Goal: Task Accomplishment & Management: Manage account settings

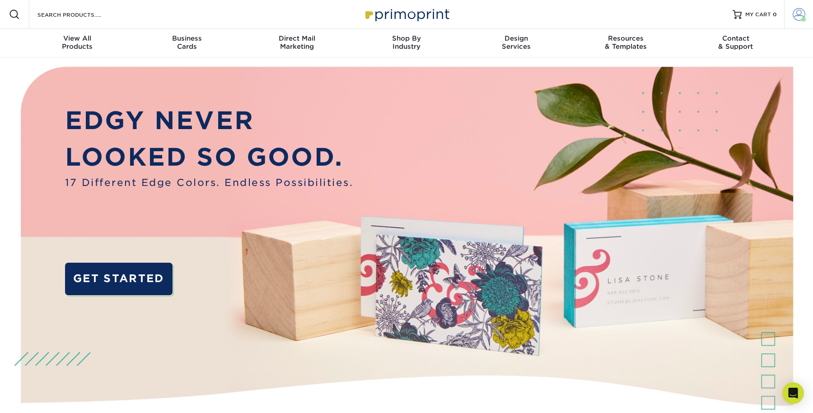
click at [795, 14] on span at bounding box center [798, 14] width 13 height 13
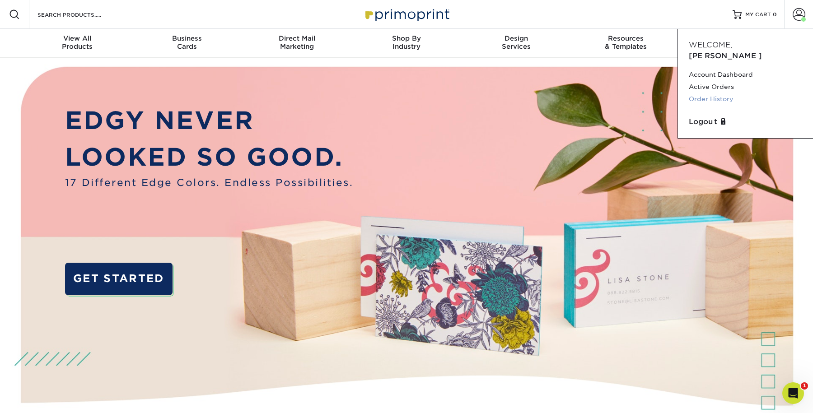
click at [722, 93] on link "Order History" at bounding box center [745, 99] width 113 height 12
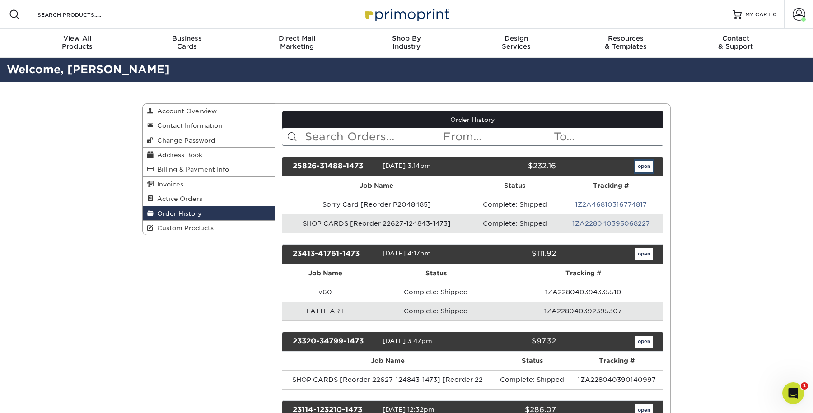
click at [644, 165] on link "open" at bounding box center [643, 167] width 17 height 12
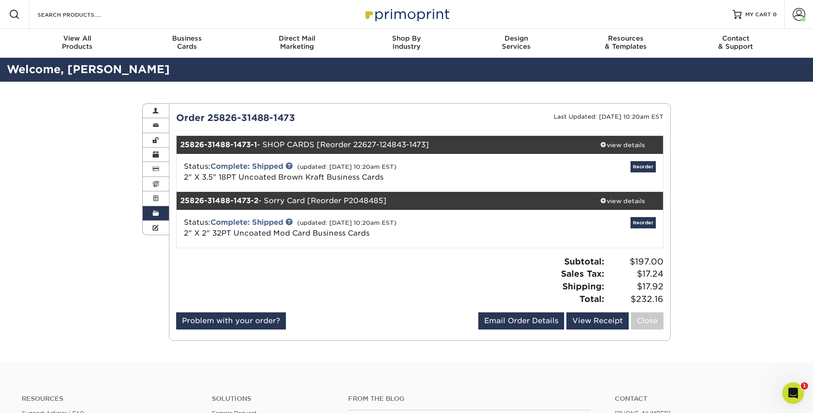
click at [326, 180] on span "2" X 3.5" 18PT Uncoated Brown Kraft Business Cards" at bounding box center [284, 177] width 200 height 9
click at [599, 322] on link "View Receipt" at bounding box center [597, 320] width 62 height 17
